Goal: Transaction & Acquisition: Subscribe to service/newsletter

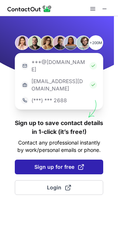
click at [36, 164] on span "Sign up for free" at bounding box center [58, 167] width 49 height 7
